Goal: Complete application form

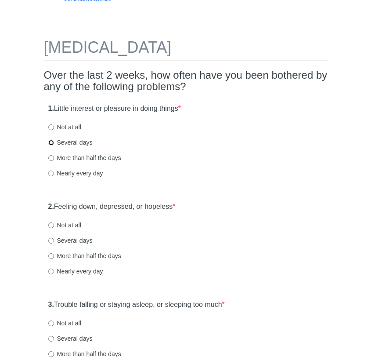
click at [52, 142] on input "Several days" at bounding box center [51, 143] width 6 height 6
radio input "true"
click at [51, 238] on input "Several days" at bounding box center [51, 241] width 6 height 6
radio input "true"
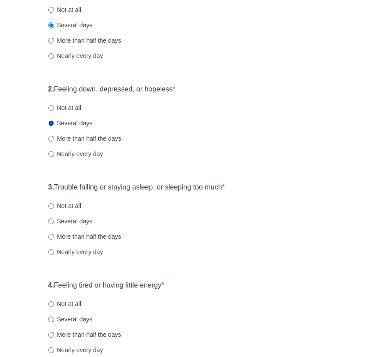
scroll to position [136, 0]
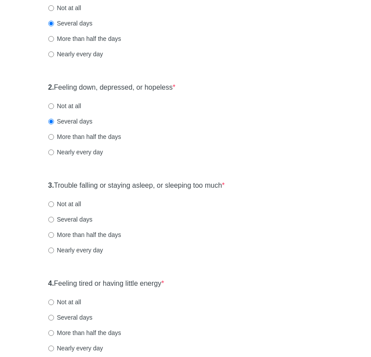
click at [54, 221] on label "Several days" at bounding box center [70, 219] width 44 height 9
click at [54, 221] on input "Several days" at bounding box center [51, 220] width 6 height 6
radio input "true"
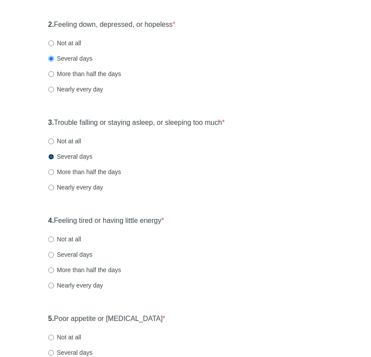
scroll to position [204, 0]
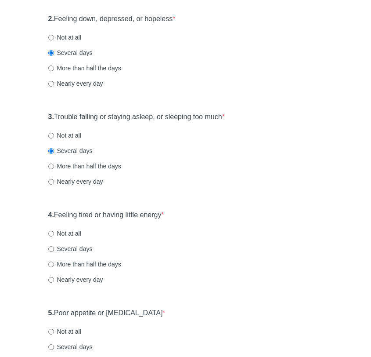
click at [72, 234] on label "Not at all" at bounding box center [64, 233] width 33 height 9
click at [54, 234] on input "Not at all" at bounding box center [51, 234] width 6 height 6
radio input "true"
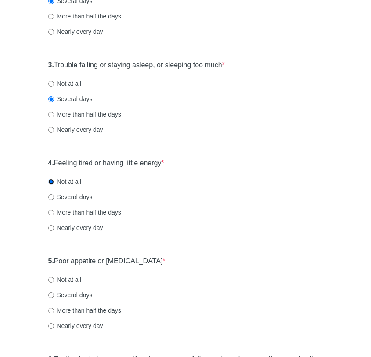
scroll to position [261, 0]
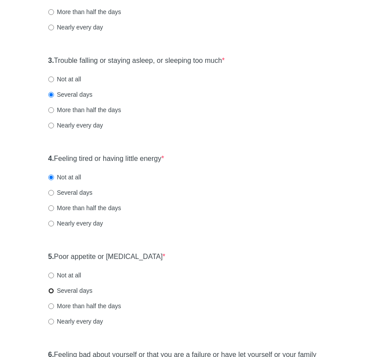
click at [52, 293] on input "Several days" at bounding box center [51, 291] width 6 height 6
radio input "true"
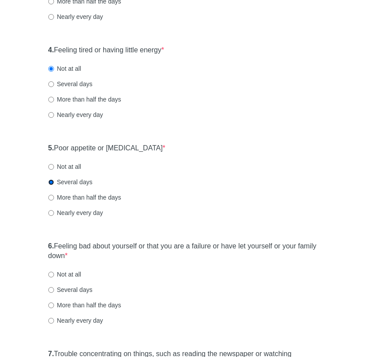
scroll to position [372, 0]
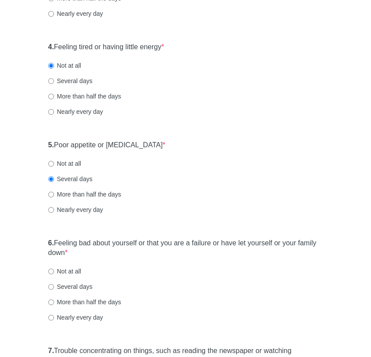
click at [120, 243] on label "6. Feeling bad about yourself or that you are a failure or have let yourself or…" at bounding box center [185, 248] width 275 height 20
click at [64, 283] on label "Several days" at bounding box center [70, 286] width 44 height 9
click at [54, 284] on input "Several days" at bounding box center [51, 287] width 6 height 6
radio input "true"
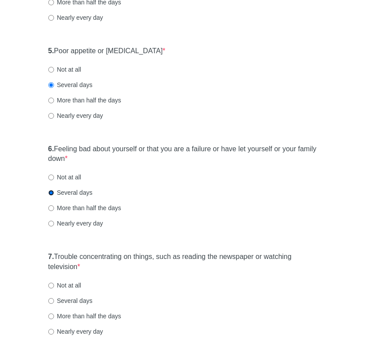
scroll to position [469, 0]
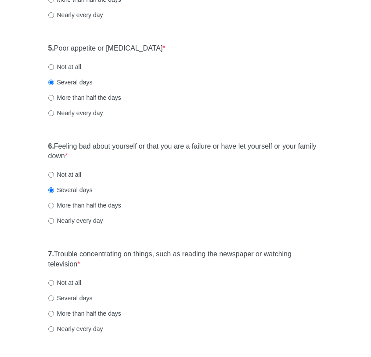
click at [69, 295] on label "Several days" at bounding box center [70, 298] width 44 height 9
click at [54, 295] on input "Several days" at bounding box center [51, 298] width 6 height 6
radio input "true"
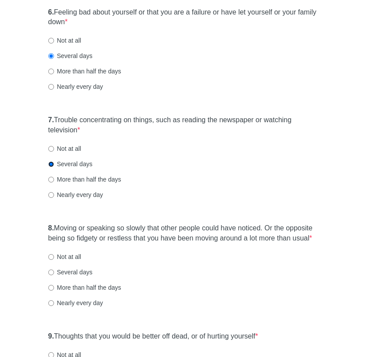
scroll to position [603, 0]
click at [56, 276] on label "Several days" at bounding box center [70, 271] width 44 height 9
click at [54, 275] on input "Several days" at bounding box center [51, 272] width 6 height 6
radio input "true"
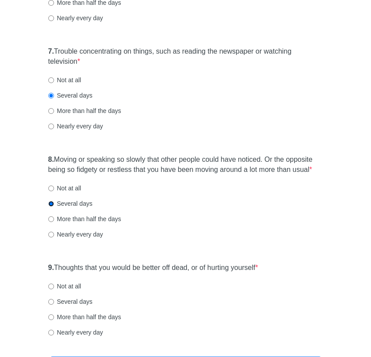
scroll to position [673, 0]
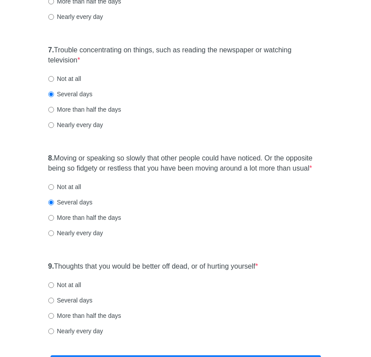
click at [58, 289] on label "Not at all" at bounding box center [64, 284] width 33 height 9
click at [54, 288] on input "Not at all" at bounding box center [51, 285] width 6 height 6
radio input "true"
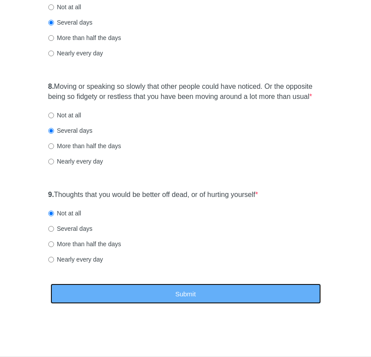
click at [65, 293] on button "Submit" at bounding box center [186, 293] width 271 height 21
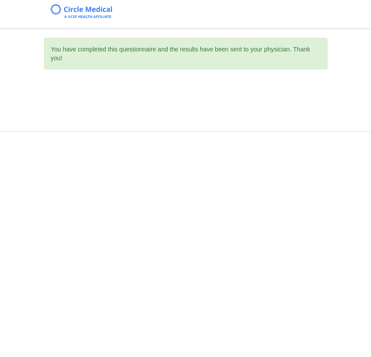
scroll to position [0, 0]
